Goal: Information Seeking & Learning: Compare options

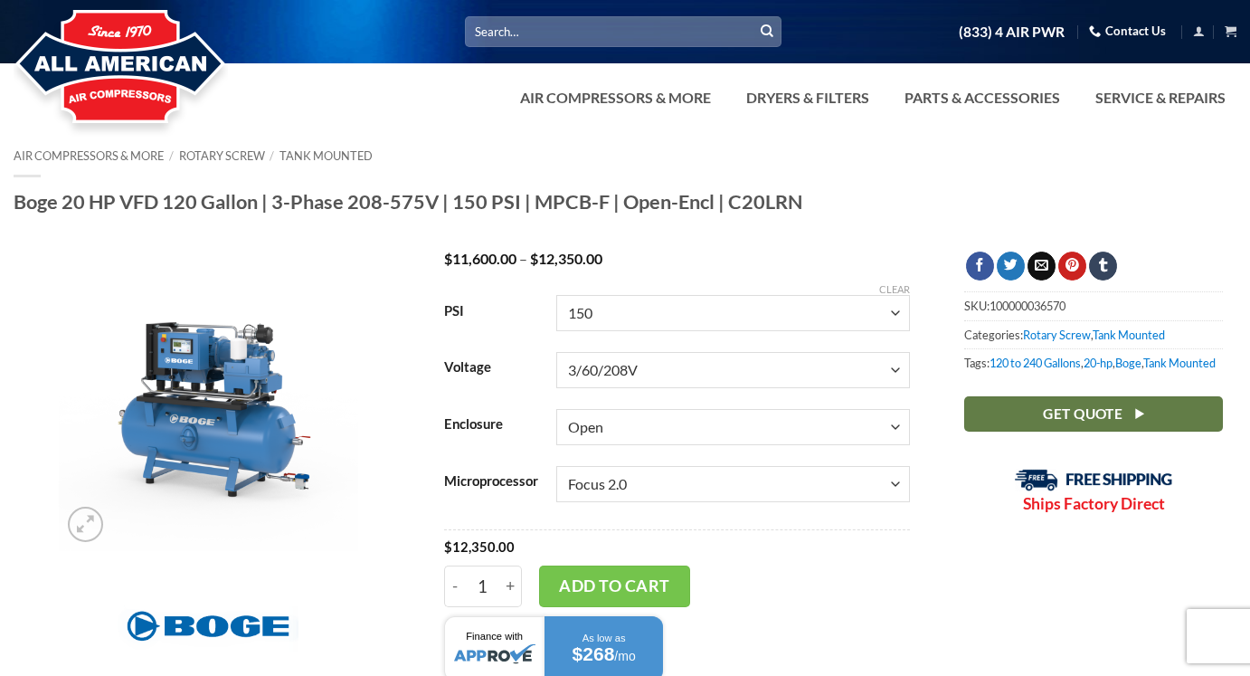
select select "150"
select select "3-60-208v"
select select "open"
select select "focus-2-0"
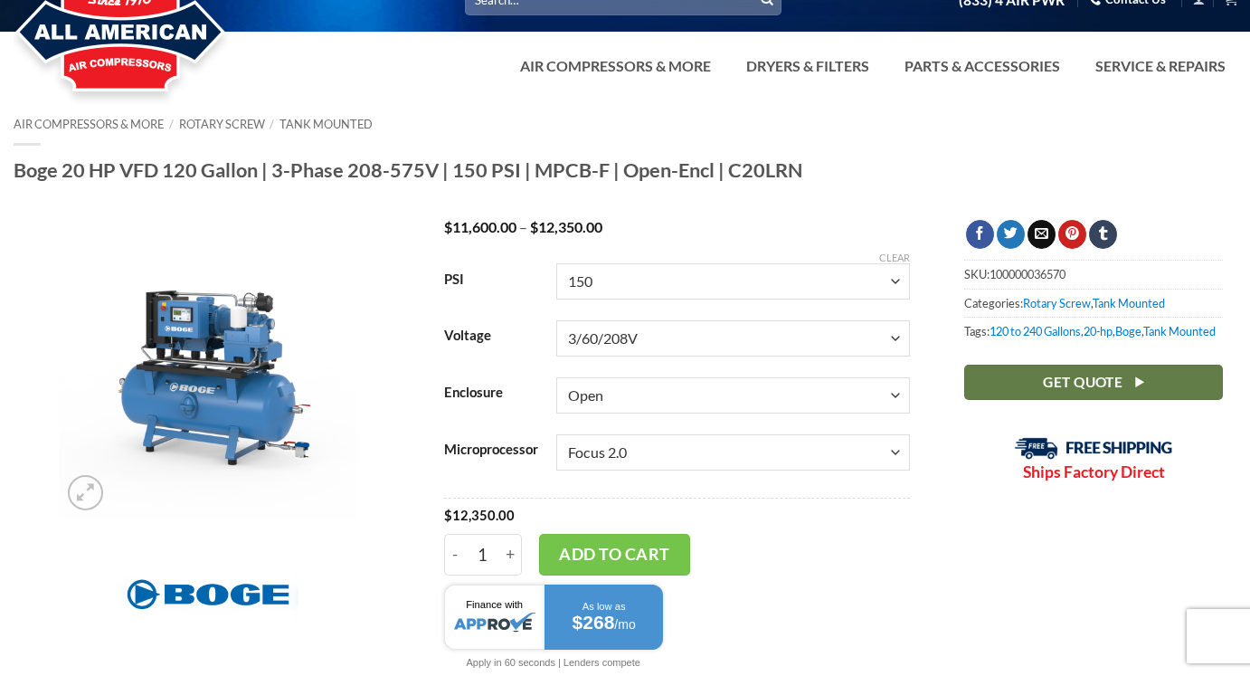
scroll to position [34, 0]
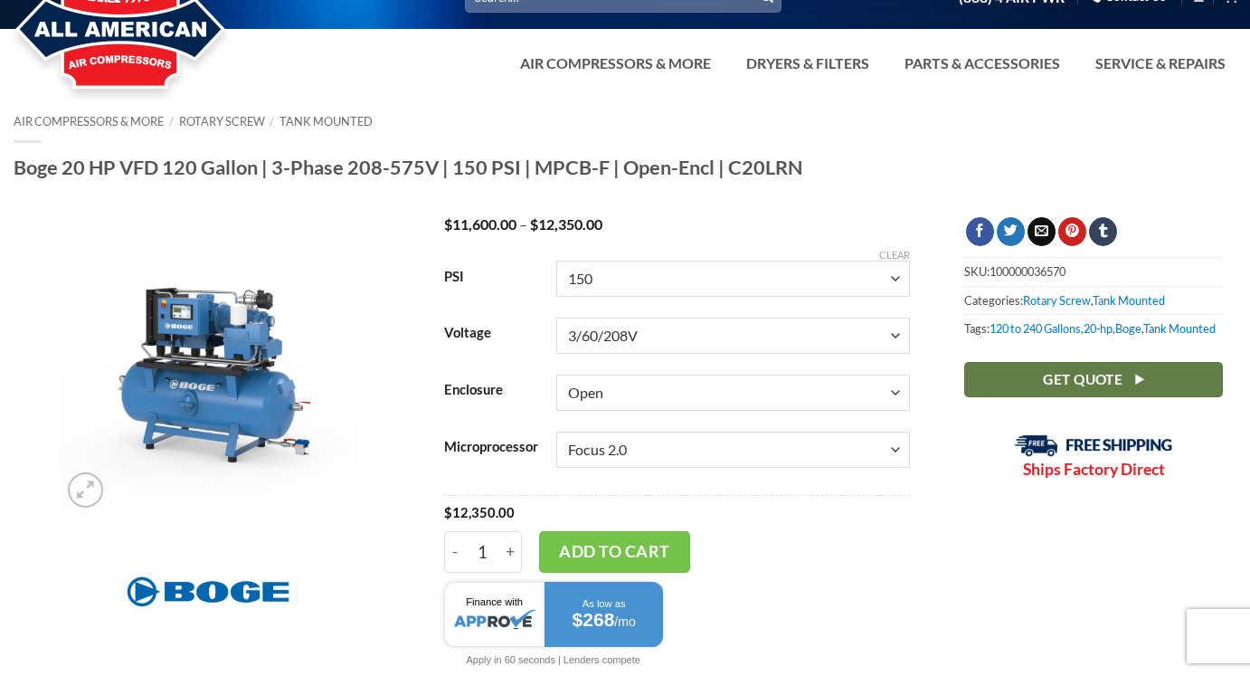
click at [209, 354] on img at bounding box center [208, 366] width 299 height 299
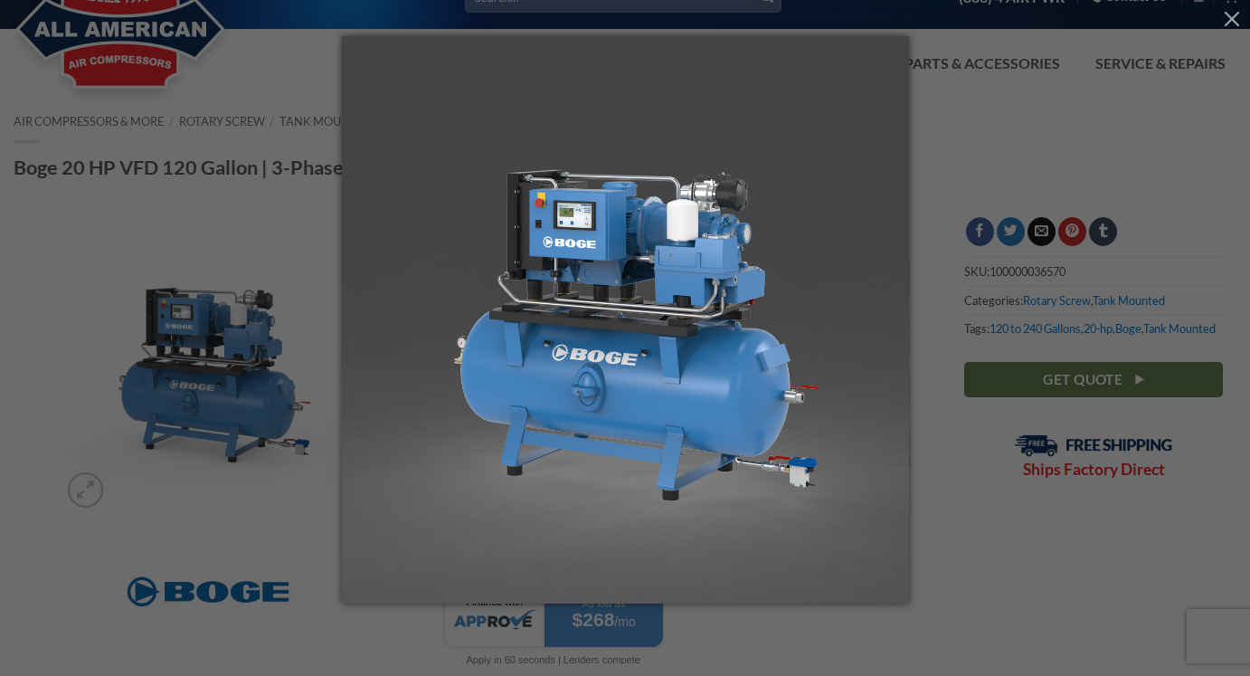
click at [977, 219] on div at bounding box center [625, 338] width 1250 height 676
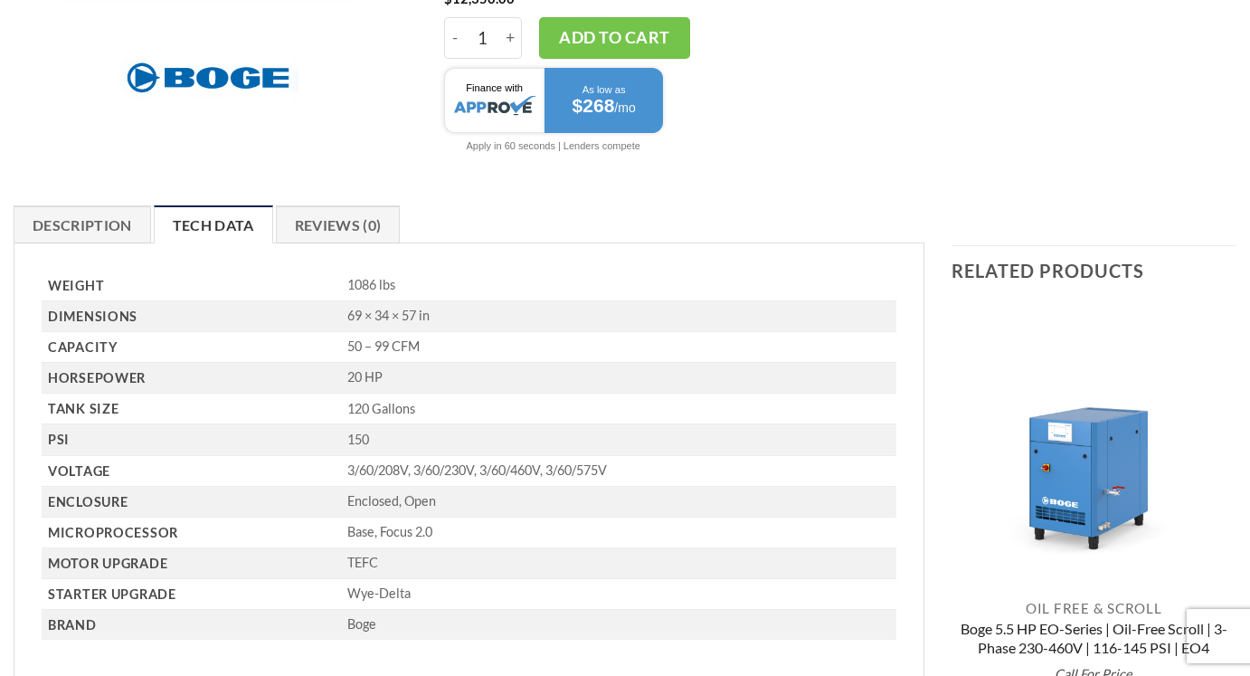
scroll to position [525, 0]
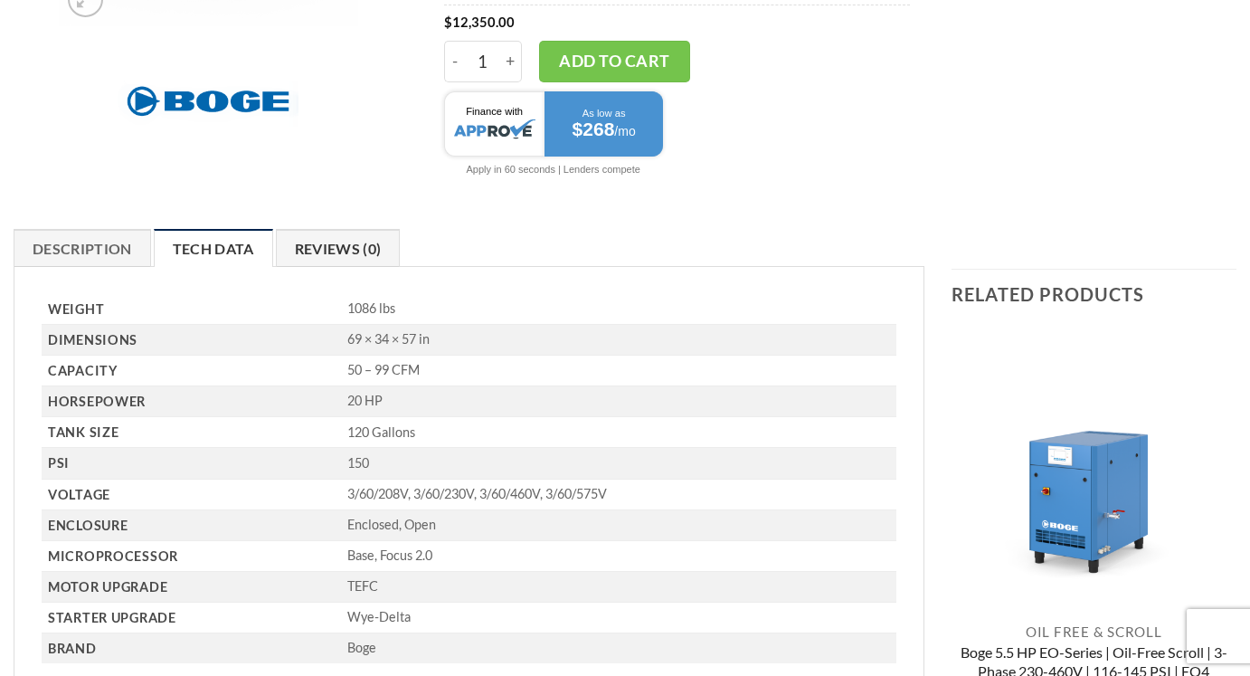
click at [354, 255] on link "Reviews (0)" at bounding box center [338, 248] width 125 height 38
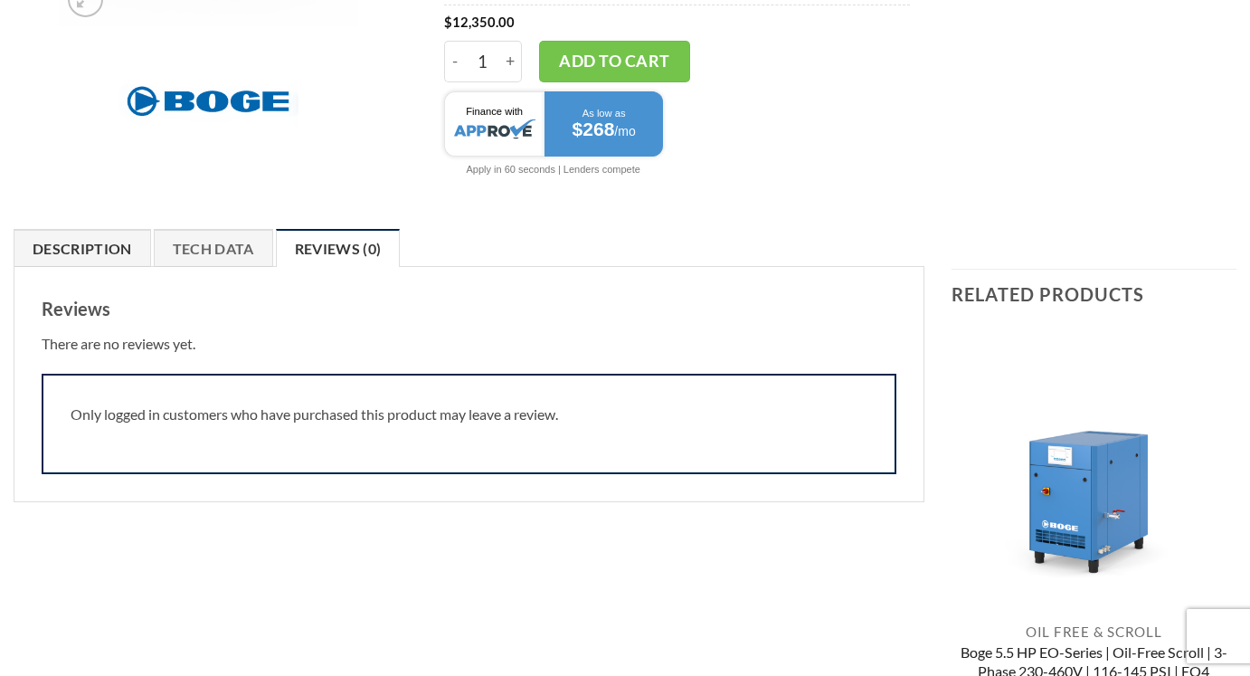
click at [93, 260] on link "Description" at bounding box center [82, 248] width 137 height 38
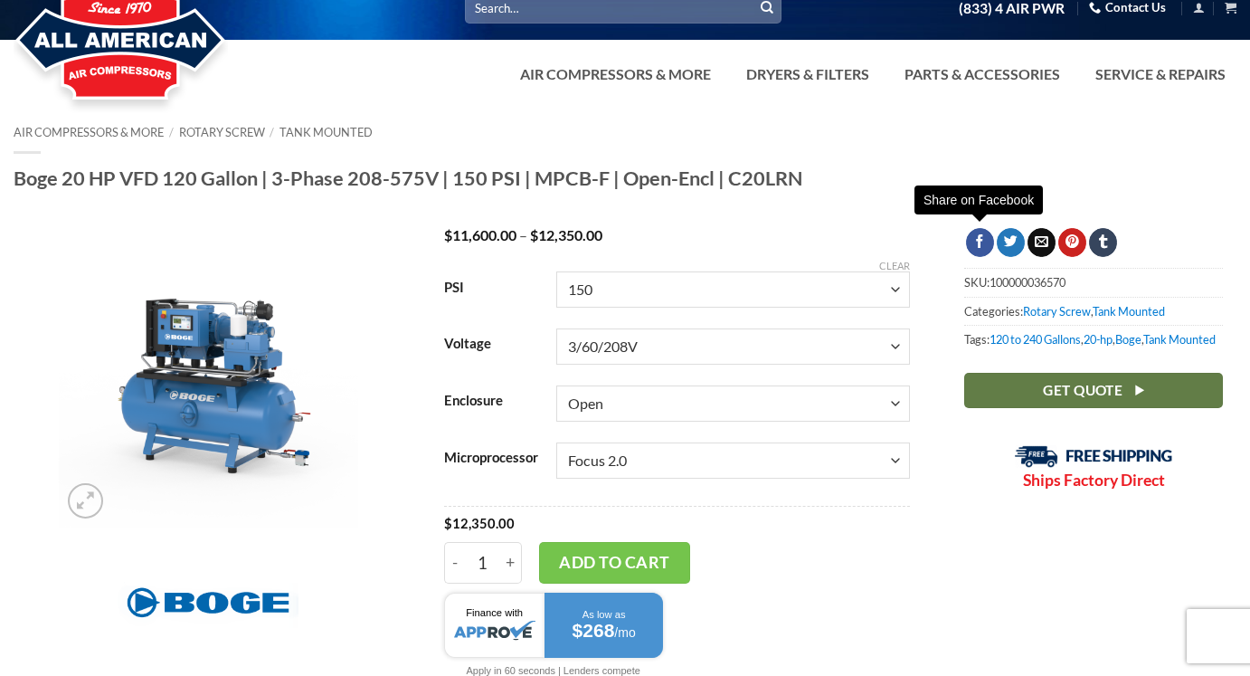
scroll to position [19, 0]
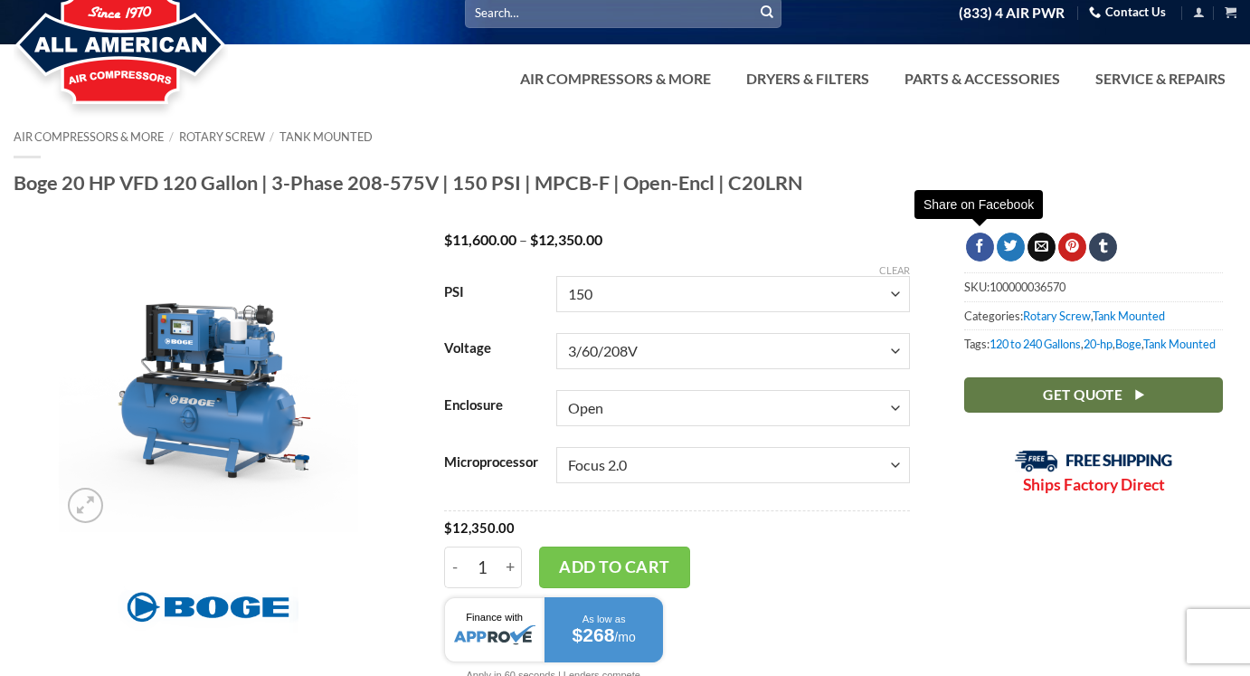
click at [234, 375] on img at bounding box center [208, 381] width 299 height 299
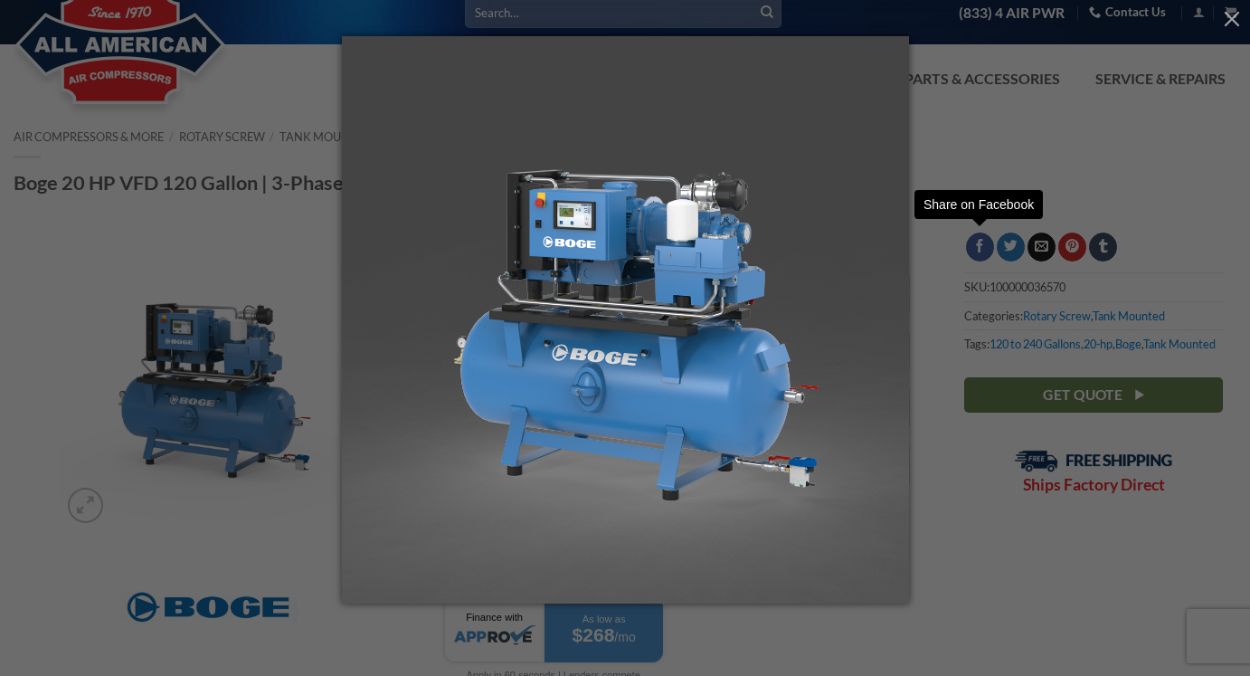
click at [234, 374] on div at bounding box center [625, 338] width 1250 height 676
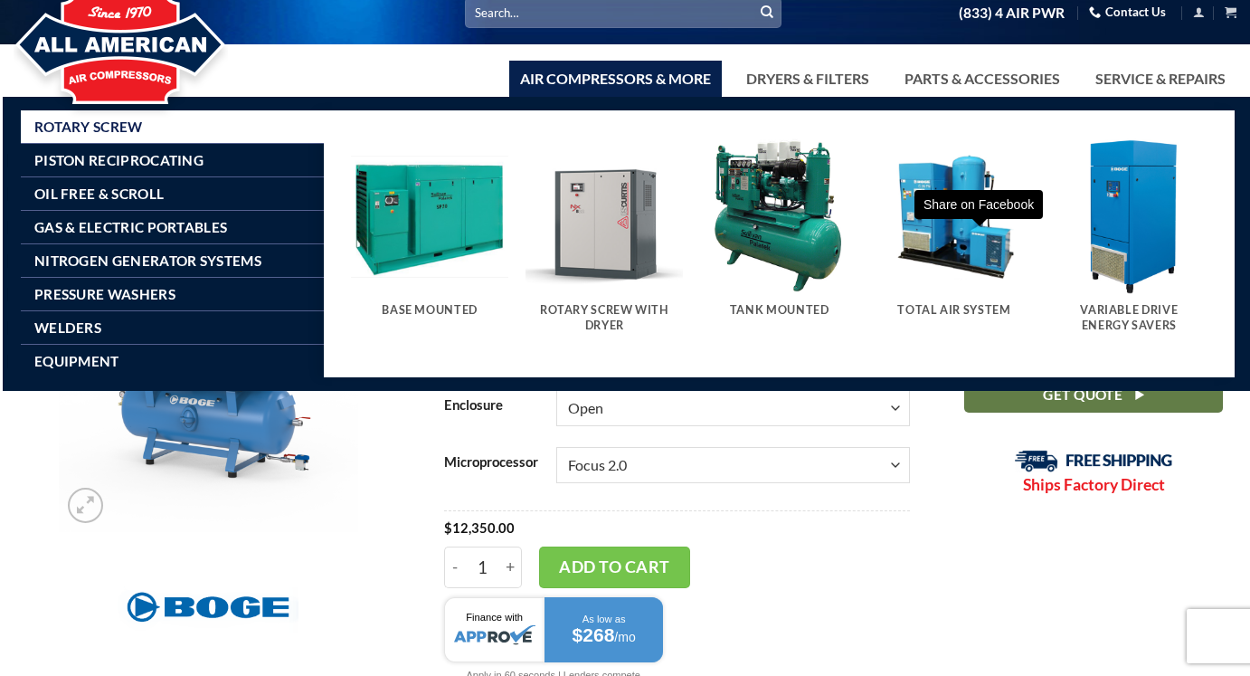
click at [793, 210] on img "Visit product category Tank Mounted" at bounding box center [779, 215] width 157 height 157
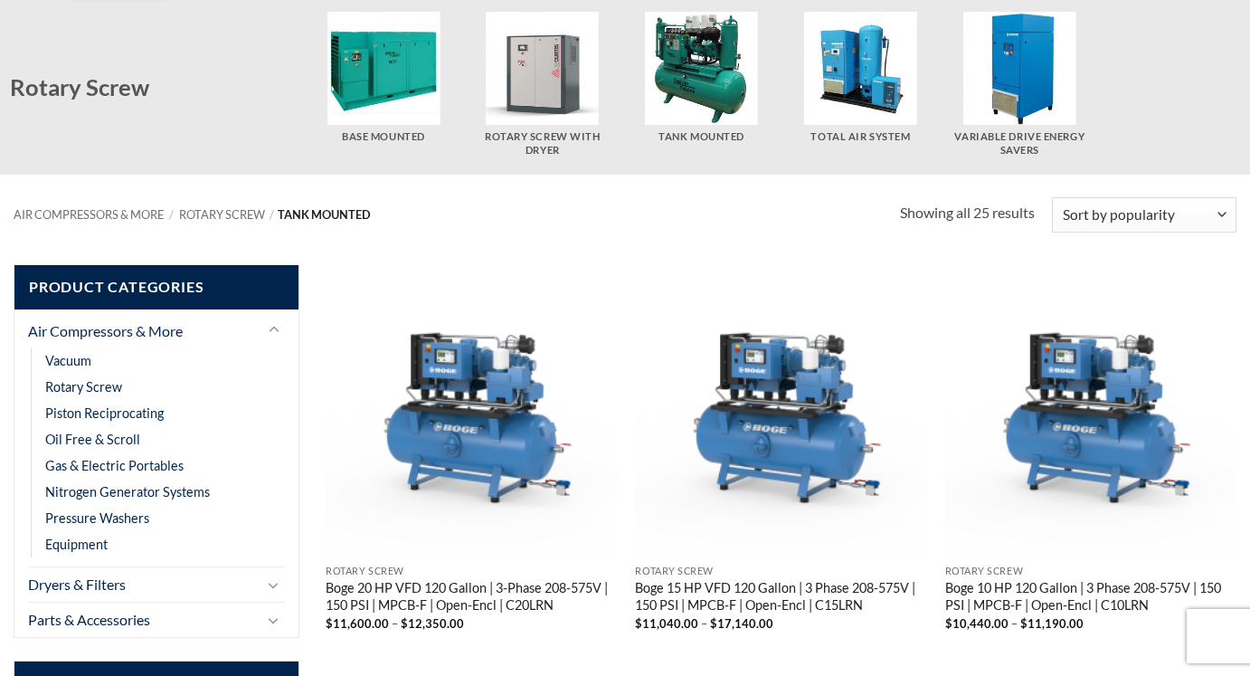
scroll to position [133, 0]
click at [109, 380] on link "Rotary Screw" at bounding box center [83, 387] width 77 height 26
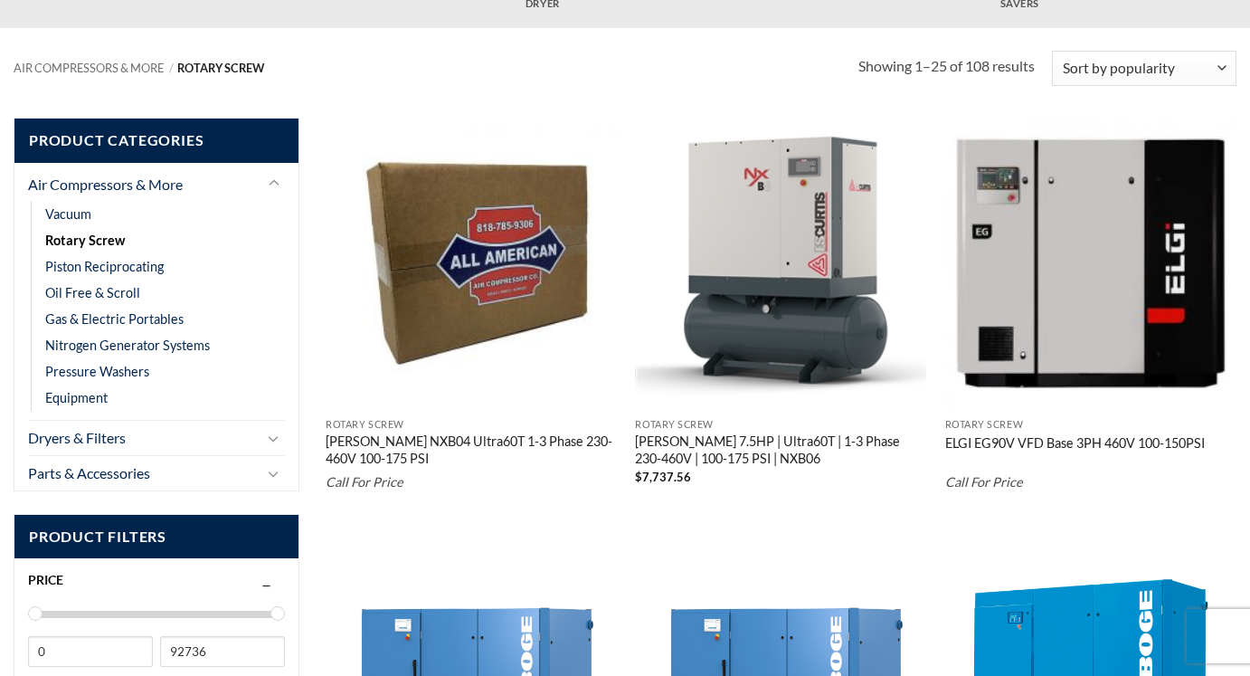
scroll to position [282, 0]
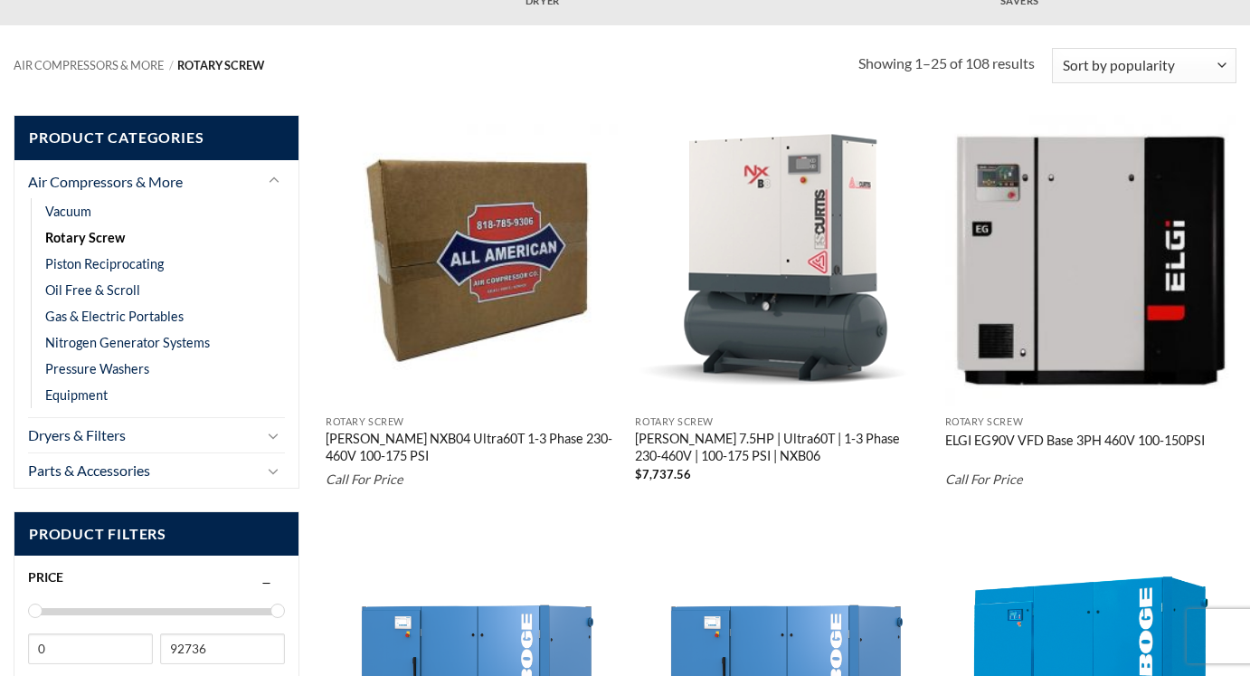
click at [725, 290] on img "Curtis 7.5HP | Ultra60T | 1-3 Phase 230-460V | 100-175 PSI | NXB06" at bounding box center [781, 261] width 292 height 292
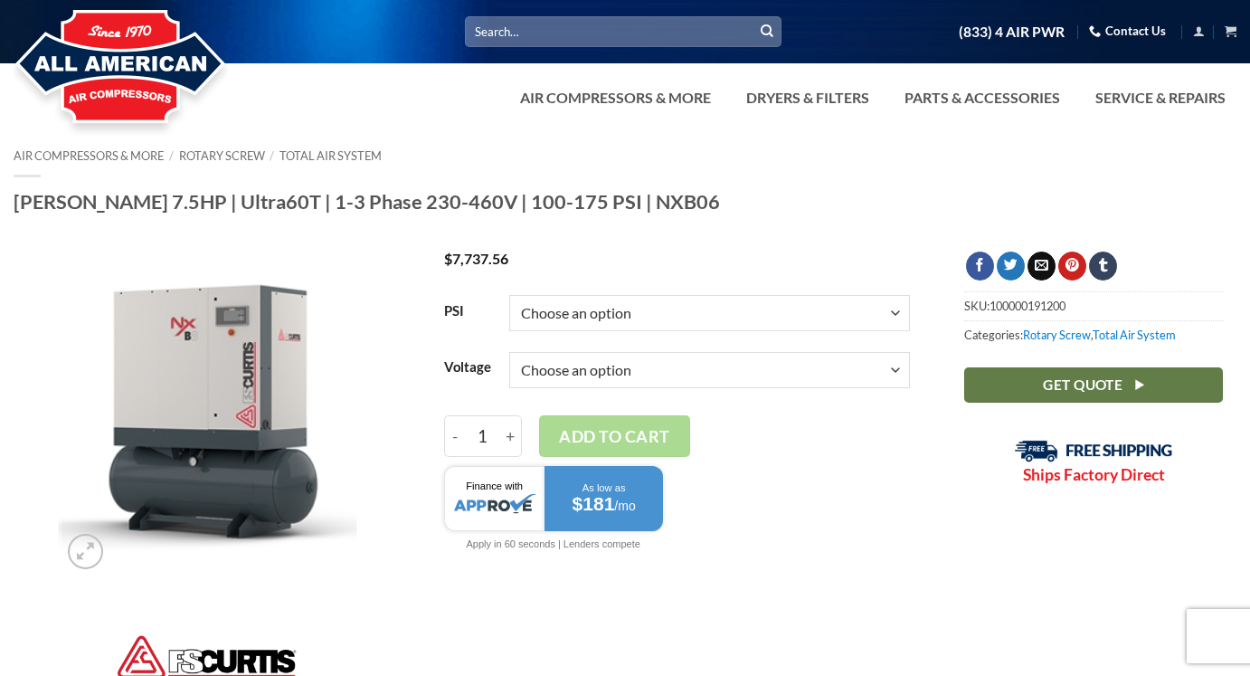
select select "175"
select select "3-60-230v"
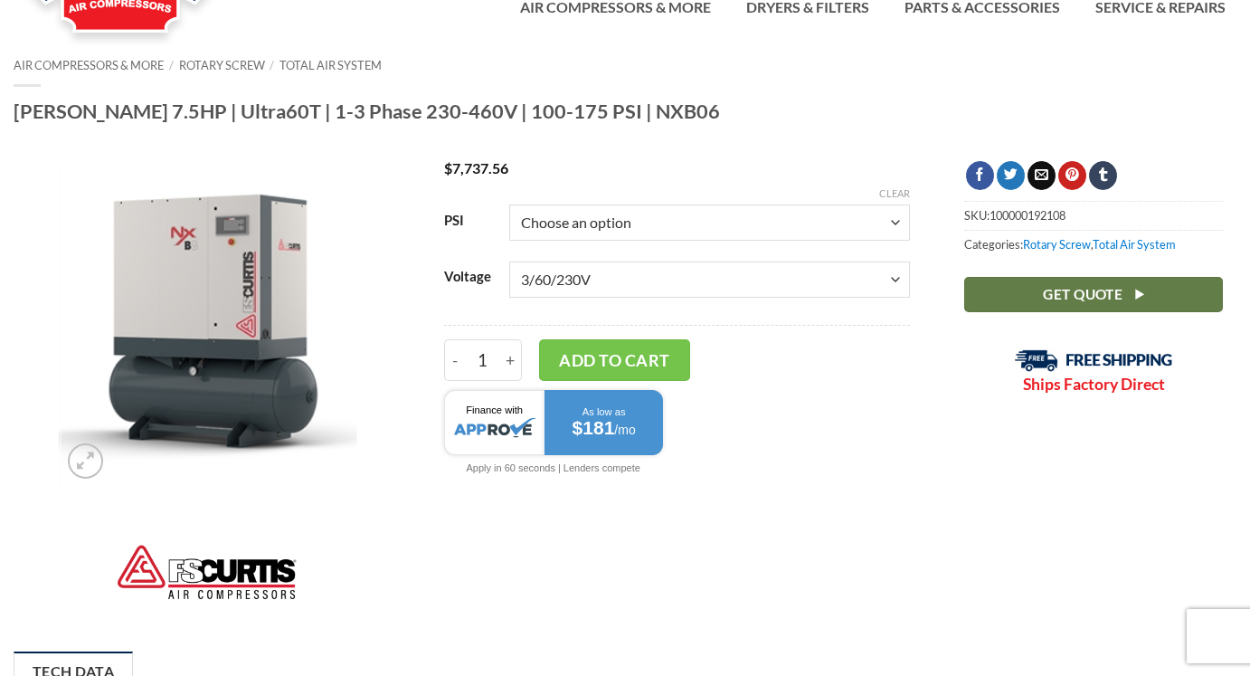
scroll to position [95, 0]
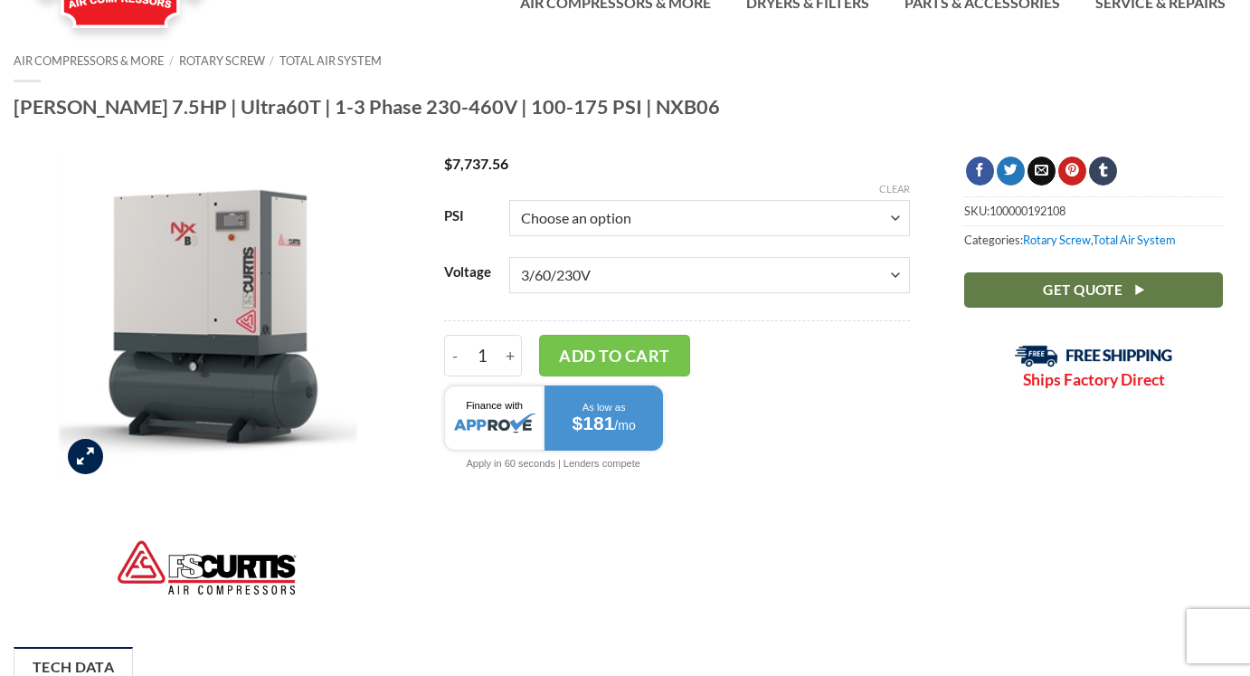
click at [99, 455] on link "Zoom" at bounding box center [85, 456] width 35 height 35
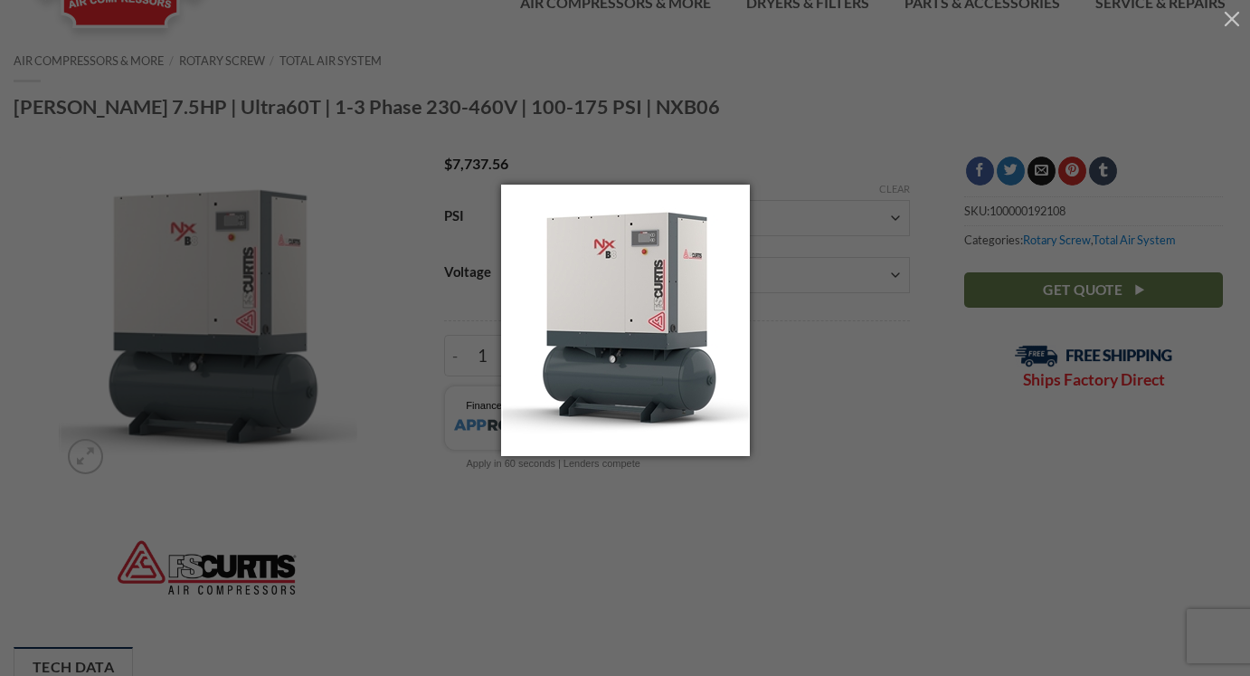
click at [674, 333] on img at bounding box center [625, 339] width 249 height 308
click at [733, 169] on div at bounding box center [625, 338] width 1250 height 676
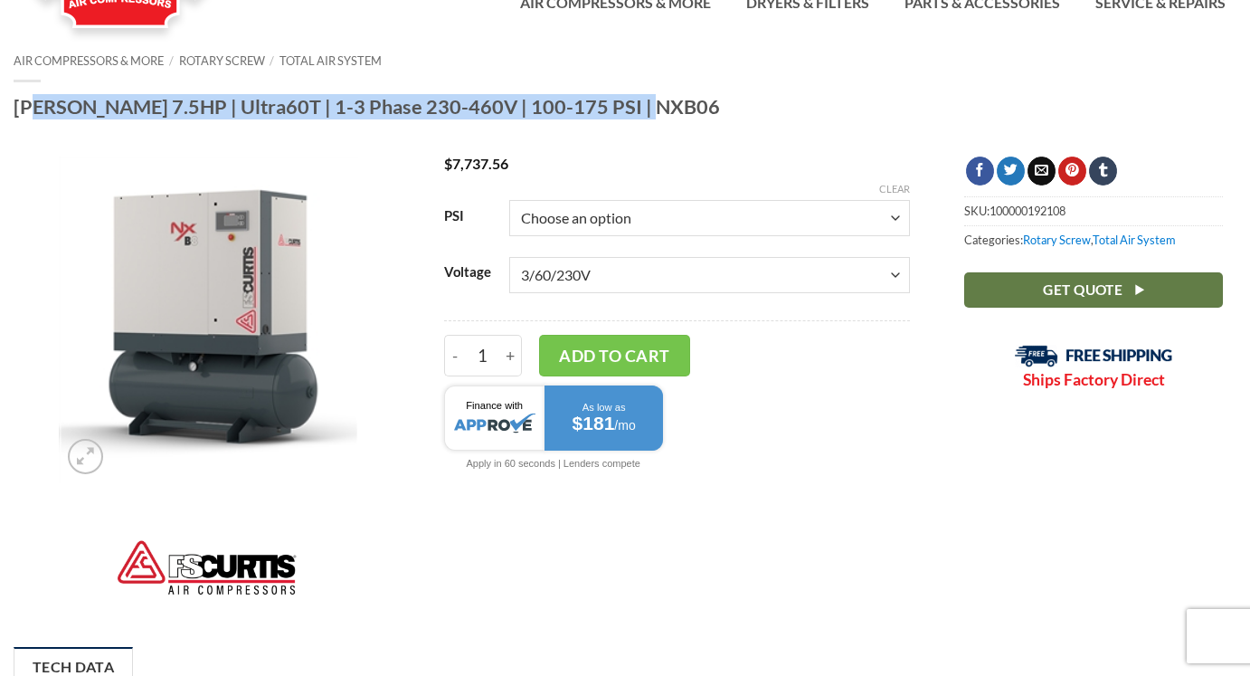
drag, startPoint x: 12, startPoint y: 106, endPoint x: 616, endPoint y: 106, distance: 604.2
click at [616, 106] on div "Air Compressors & More / Rotary Screw / Total Air System Curtis 7.5HP | Ultra60…" at bounding box center [625, 91] width 1250 height 75
copy h1 "[PERSON_NAME] 7.5HP | Ultra60T | 1-3 Phase 230-460V | 100-175 PSI | NXB06"
